Goal: Check status: Check status

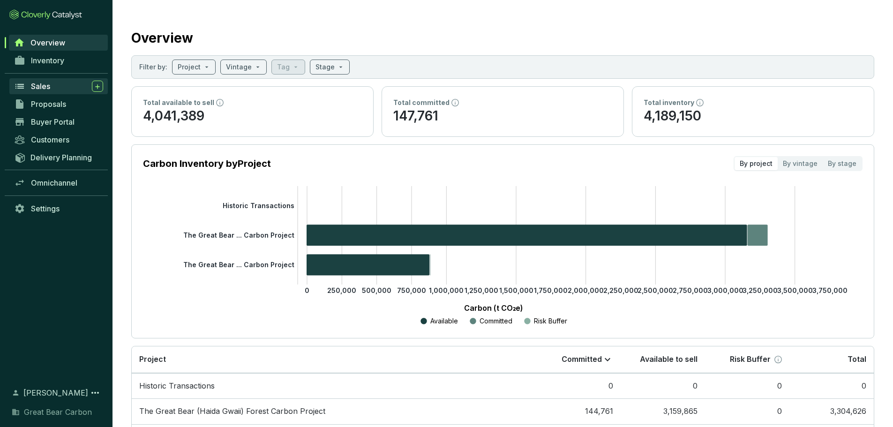
click at [43, 94] on link "Sales" at bounding box center [58, 86] width 98 height 16
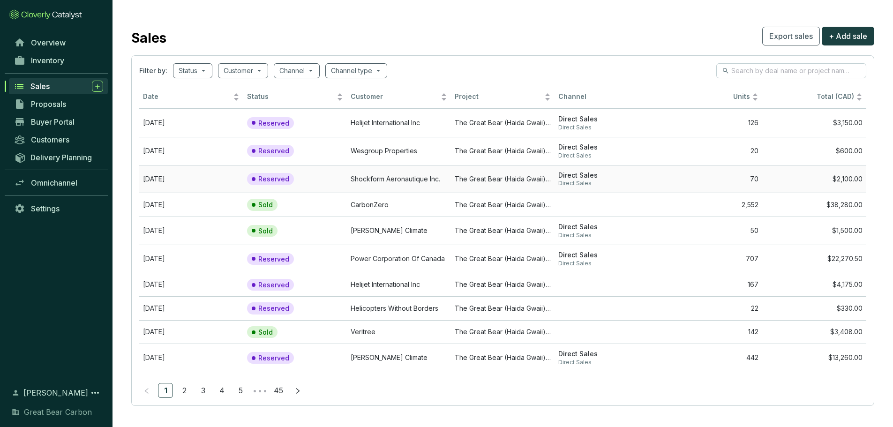
click at [413, 184] on td "Shockform Aeronautique Inc." at bounding box center [399, 179] width 104 height 28
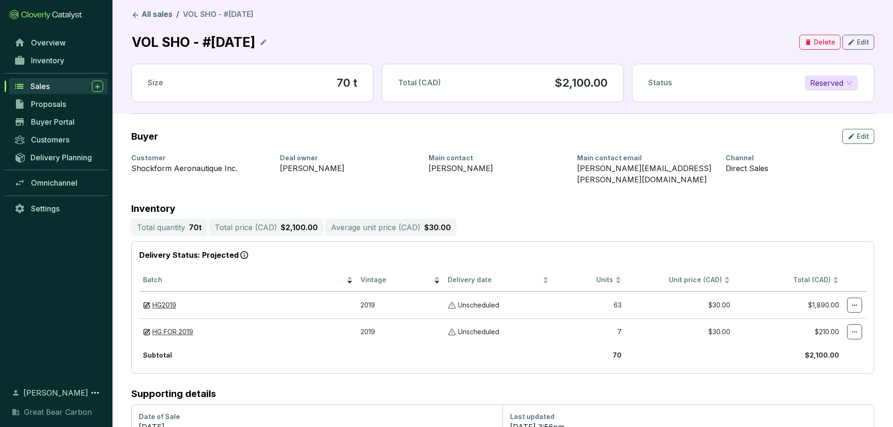
click at [267, 37] on icon at bounding box center [264, 42] width 8 height 11
click at [207, 46] on div "VOL SHO - #[DATE]" at bounding box center [195, 42] width 128 height 21
click at [159, 37] on div "VOL SHO #[DATE]" at bounding box center [190, 42] width 119 height 21
click at [282, 42] on icon at bounding box center [279, 42] width 8 height 11
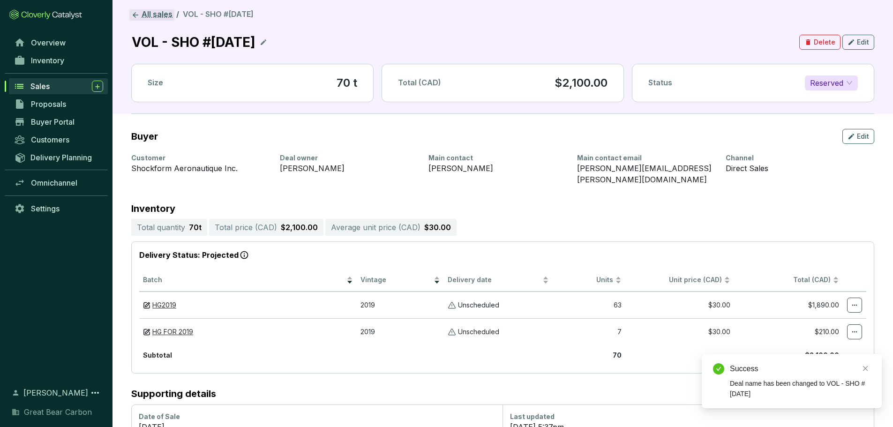
click at [157, 14] on link "All sales" at bounding box center [151, 14] width 45 height 11
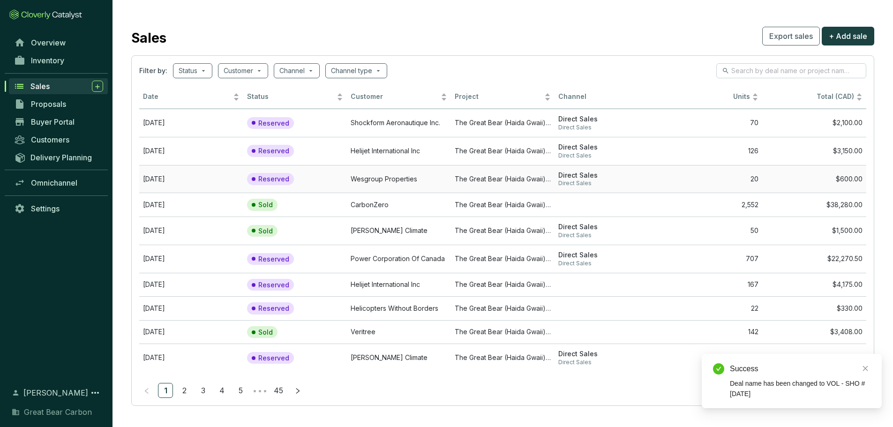
click at [358, 173] on td "Wesgroup Properties" at bounding box center [399, 179] width 104 height 28
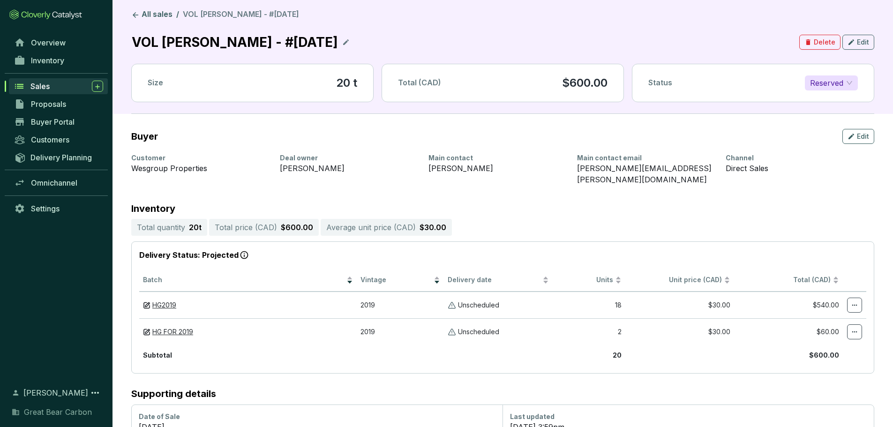
click at [343, 40] on icon at bounding box center [346, 42] width 6 height 6
click at [203, 47] on div "VOL [PERSON_NAME] - #[DATE]" at bounding box center [236, 42] width 211 height 21
click at [169, 47] on div "VOL [PERSON_NAME] #[DATE]" at bounding box center [232, 42] width 202 height 21
click at [358, 41] on icon at bounding box center [361, 42] width 6 height 4
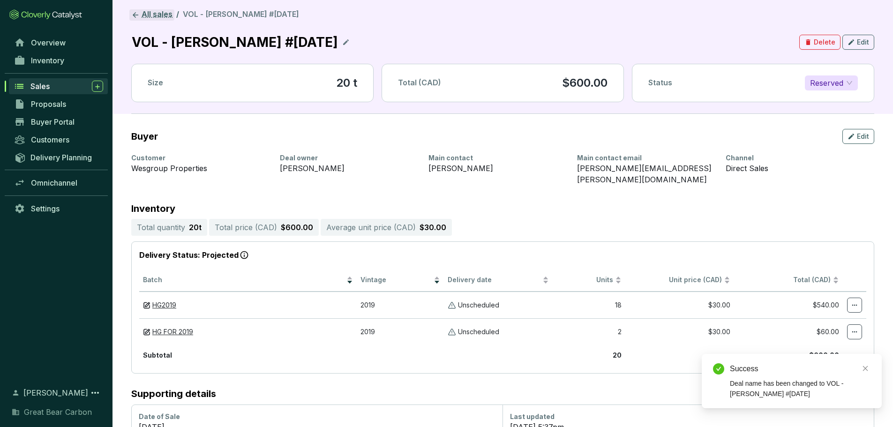
click at [132, 15] on icon at bounding box center [135, 15] width 8 height 8
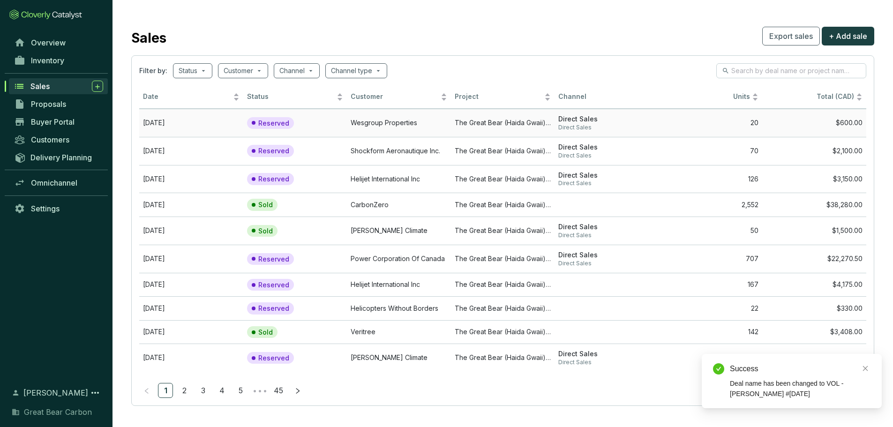
click at [337, 130] on td "Reserved" at bounding box center [295, 123] width 104 height 28
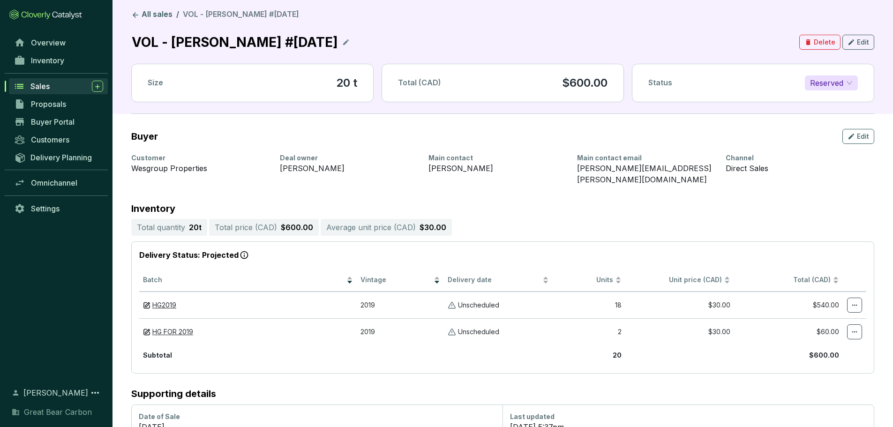
click at [157, 8] on header "All sales / VOL - [PERSON_NAME] #[DATE] VOL - [PERSON_NAME] #[DATE] Delete Edit…" at bounding box center [503, 57] width 781 height 114
click at [152, 19] on link "All sales" at bounding box center [151, 14] width 45 height 11
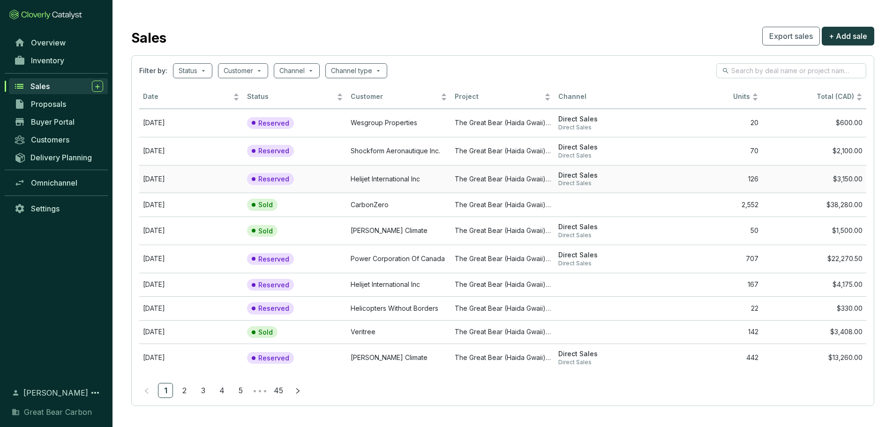
click at [384, 180] on td "Helijet International Inc" at bounding box center [399, 179] width 104 height 28
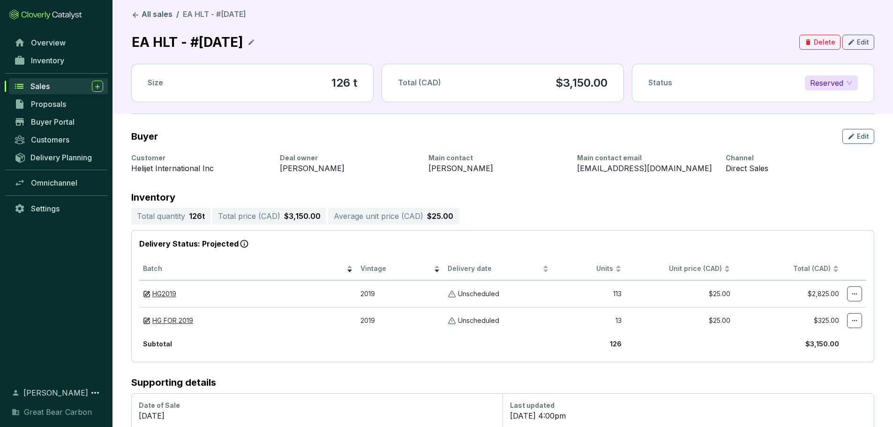
click at [255, 36] on section "EA HLT - #[DATE]" at bounding box center [193, 42] width 124 height 21
click at [255, 46] on icon at bounding box center [252, 42] width 8 height 11
click at [190, 45] on div "EA HLT - #[DATE]" at bounding box center [189, 42] width 116 height 21
click at [157, 44] on div "EA HLT #[DATE]" at bounding box center [184, 42] width 107 height 21
click at [279, 41] on icon at bounding box center [275, 42] width 8 height 11
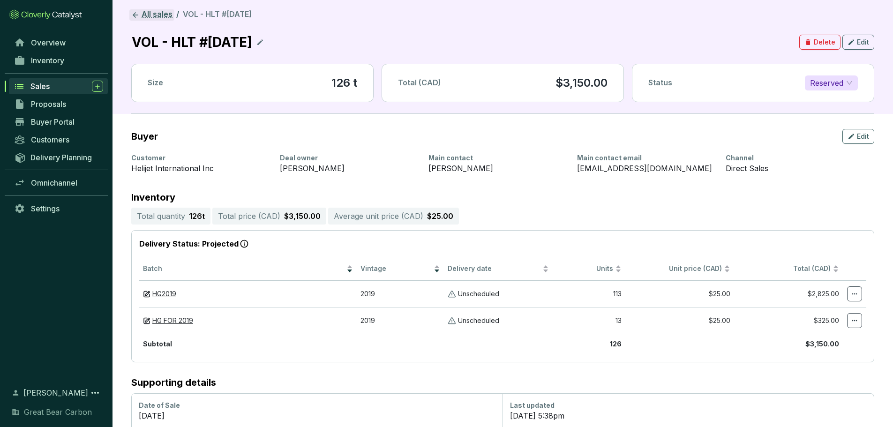
click at [145, 16] on link "All sales" at bounding box center [151, 14] width 45 height 11
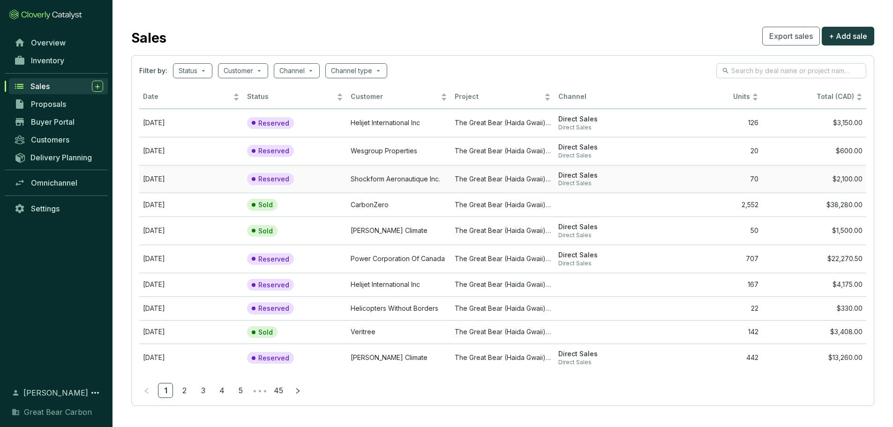
click at [384, 180] on td "Shockform Aeronautique Inc." at bounding box center [399, 179] width 104 height 28
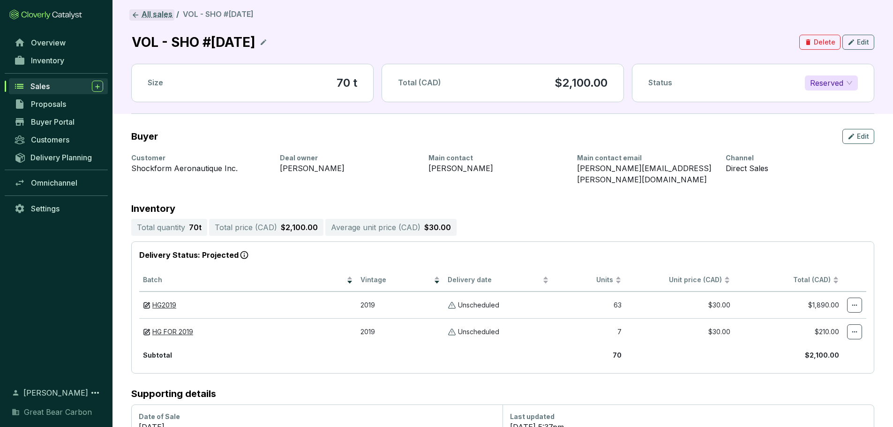
click at [141, 18] on link "All sales" at bounding box center [151, 14] width 45 height 11
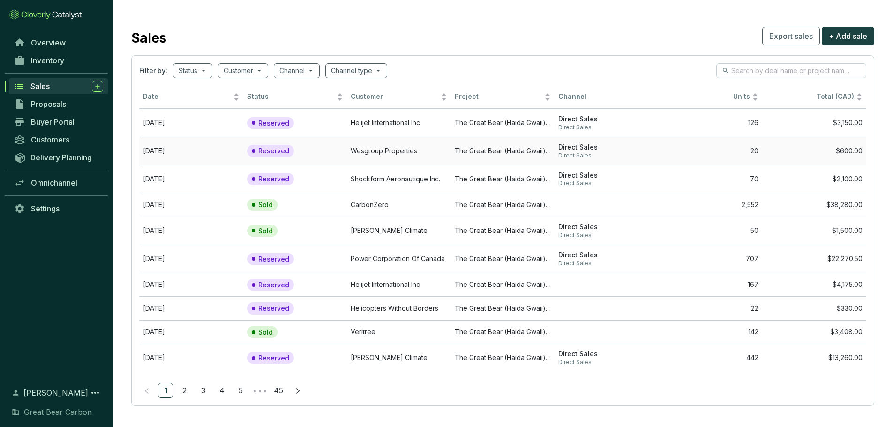
click at [361, 152] on td "Wesgroup Properties" at bounding box center [399, 151] width 104 height 28
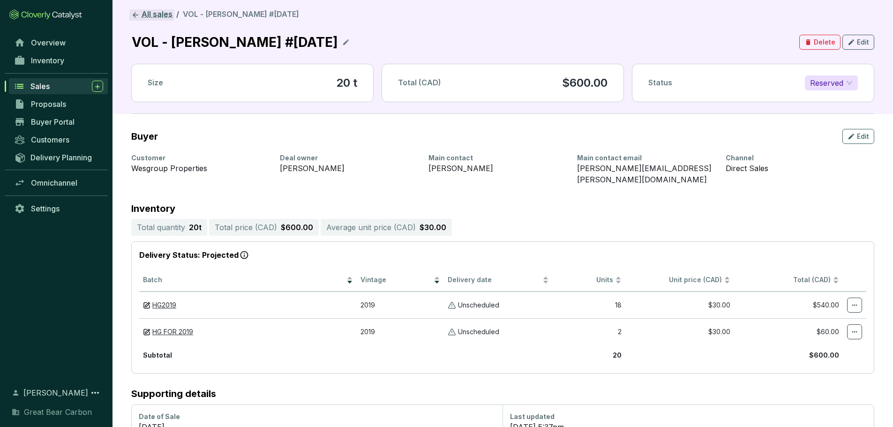
click at [135, 20] on link "All sales" at bounding box center [151, 14] width 45 height 11
